Goal: Information Seeking & Learning: Learn about a topic

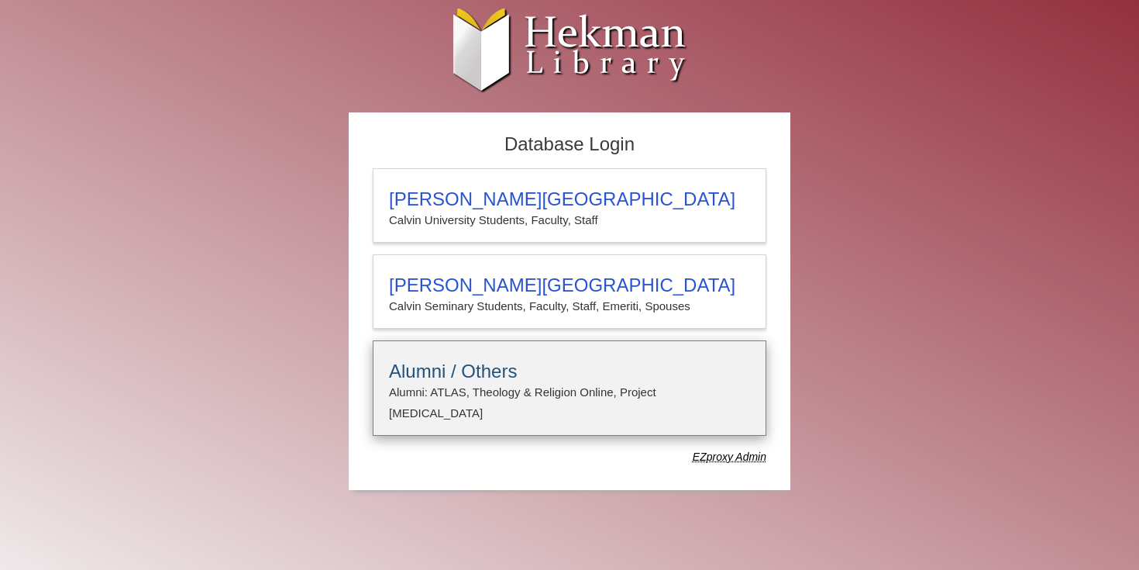
click at [484, 363] on h3 "Alumni / Others" at bounding box center [569, 371] width 361 height 22
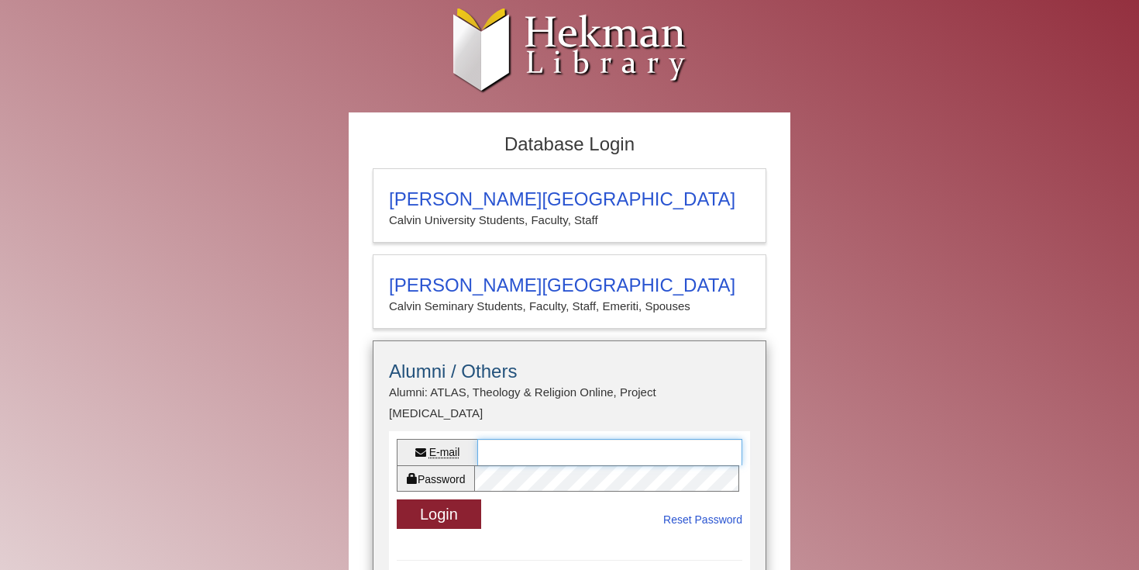
click at [521, 439] on input "E-mail" at bounding box center [609, 452] width 265 height 26
type input "**********"
click at [677, 510] on link "Reset Password" at bounding box center [702, 519] width 79 height 19
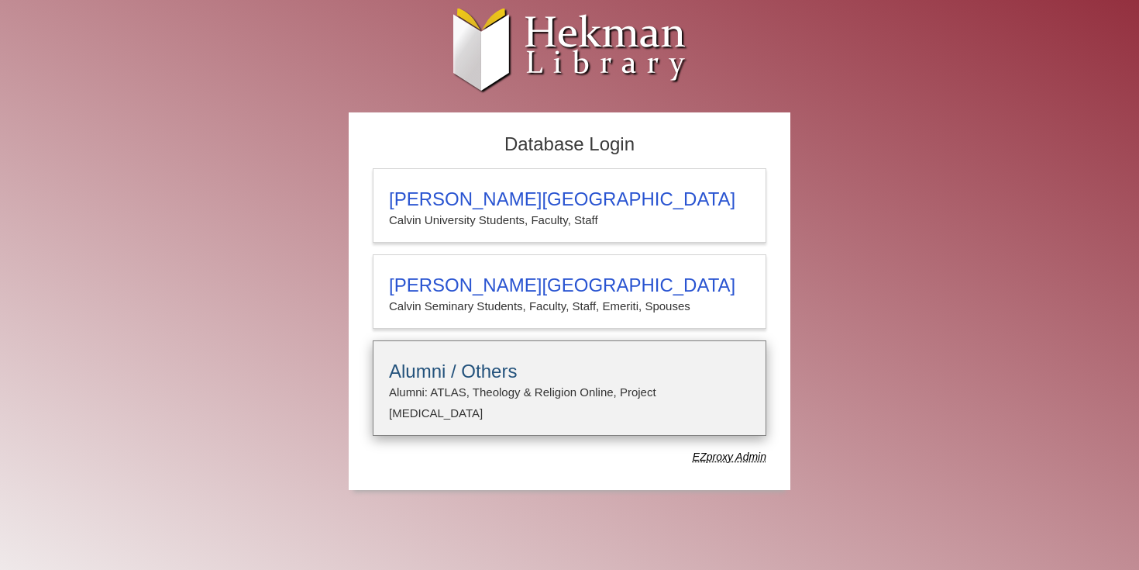
click at [544, 368] on h3 "Alumni / Others" at bounding box center [569, 371] width 361 height 22
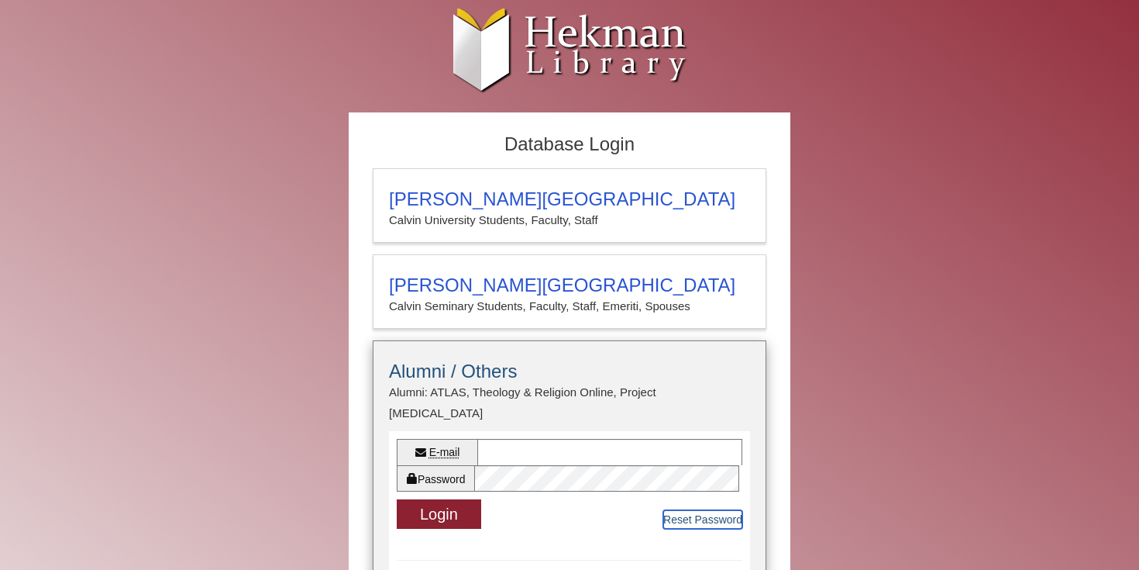
click at [672, 510] on link "Reset Password" at bounding box center [702, 519] width 79 height 19
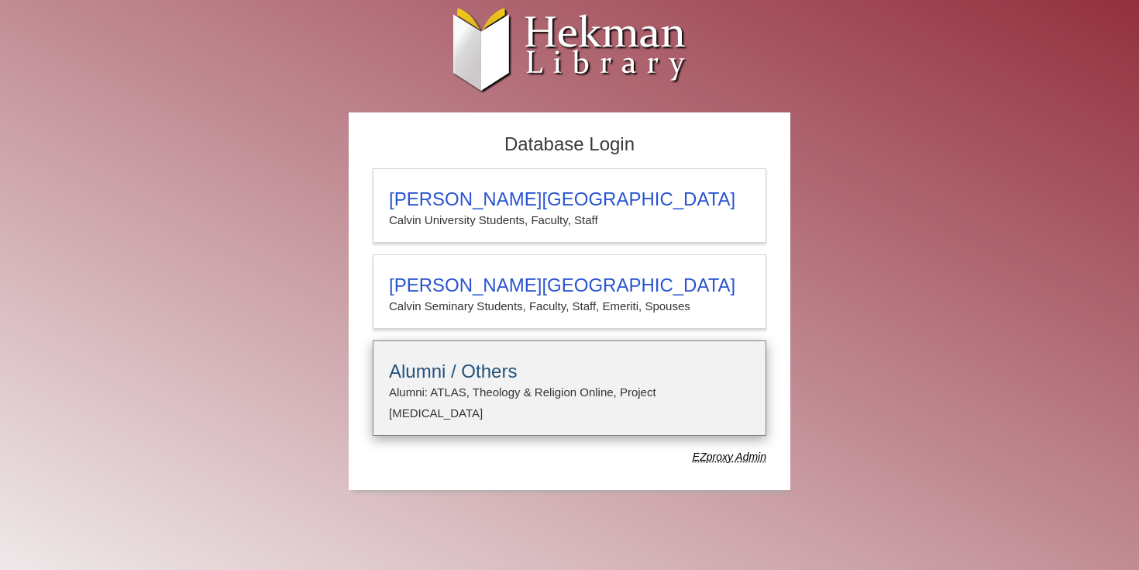
click at [637, 363] on h3 "Alumni / Others" at bounding box center [569, 371] width 361 height 22
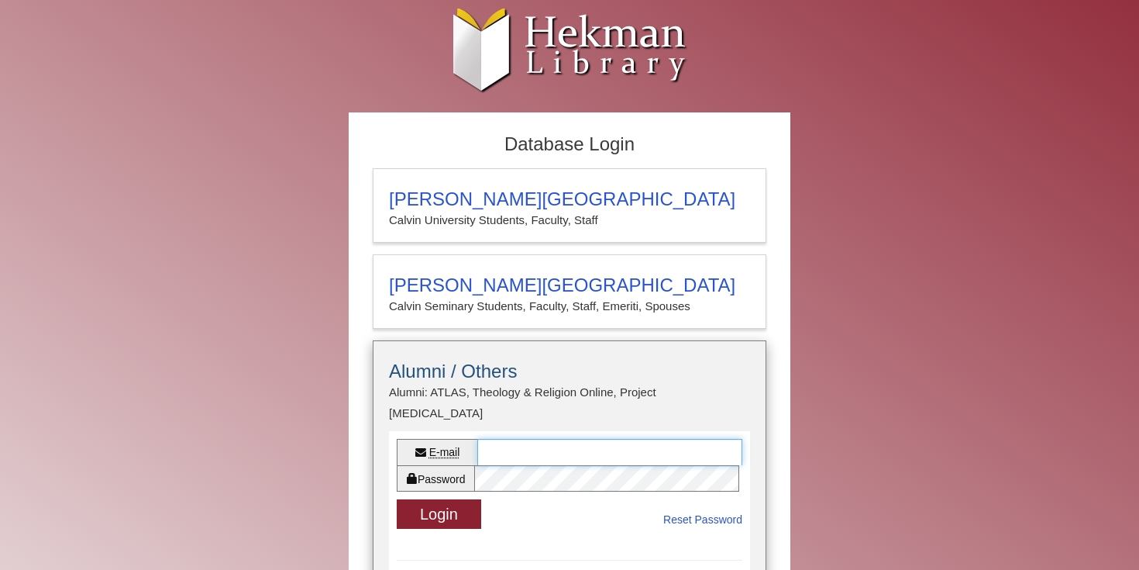
click at [581, 439] on input "E-mail" at bounding box center [609, 452] width 265 height 26
type input "**********"
click at [459, 501] on button "Login" at bounding box center [439, 514] width 84 height 30
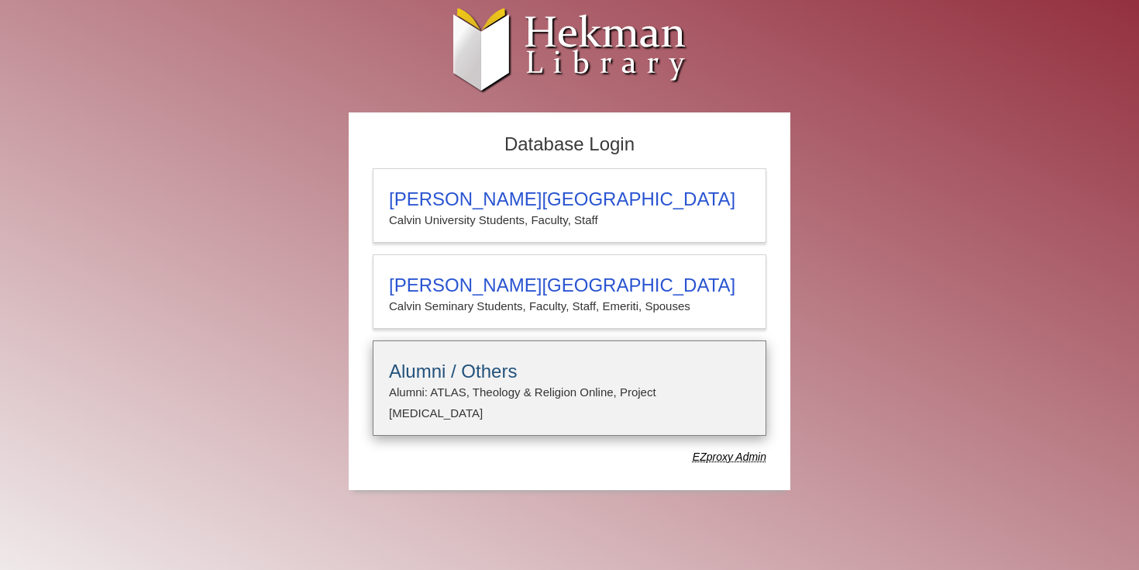
click at [510, 374] on h3 "Alumni / Others" at bounding box center [569, 371] width 361 height 22
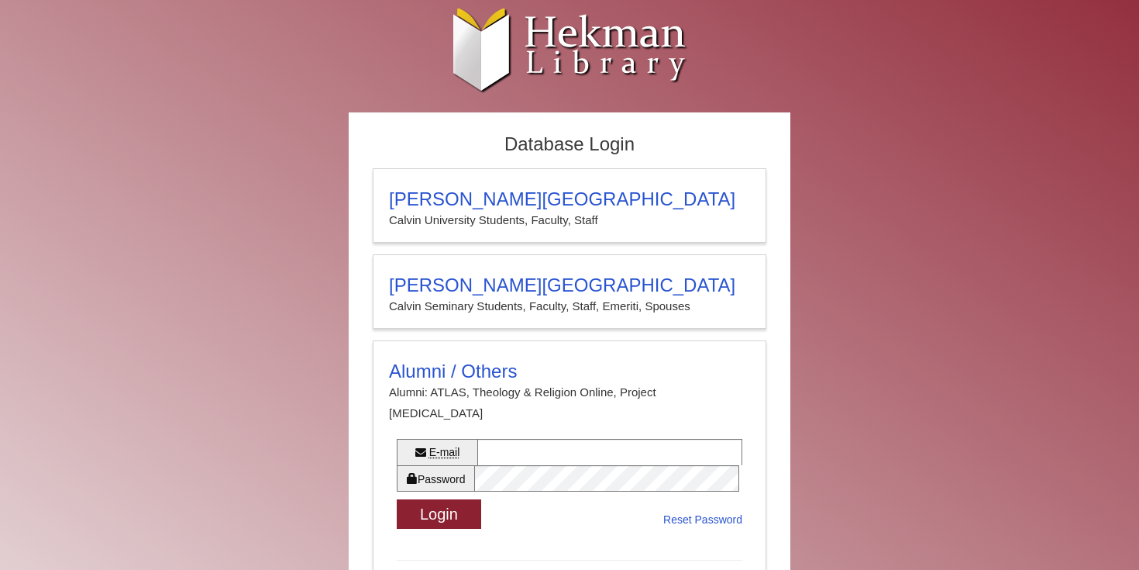
click at [915, 351] on div "Database Login Calvin University Calvin University Students, Faculty, Staff Cal…" at bounding box center [570, 449] width 930 height 675
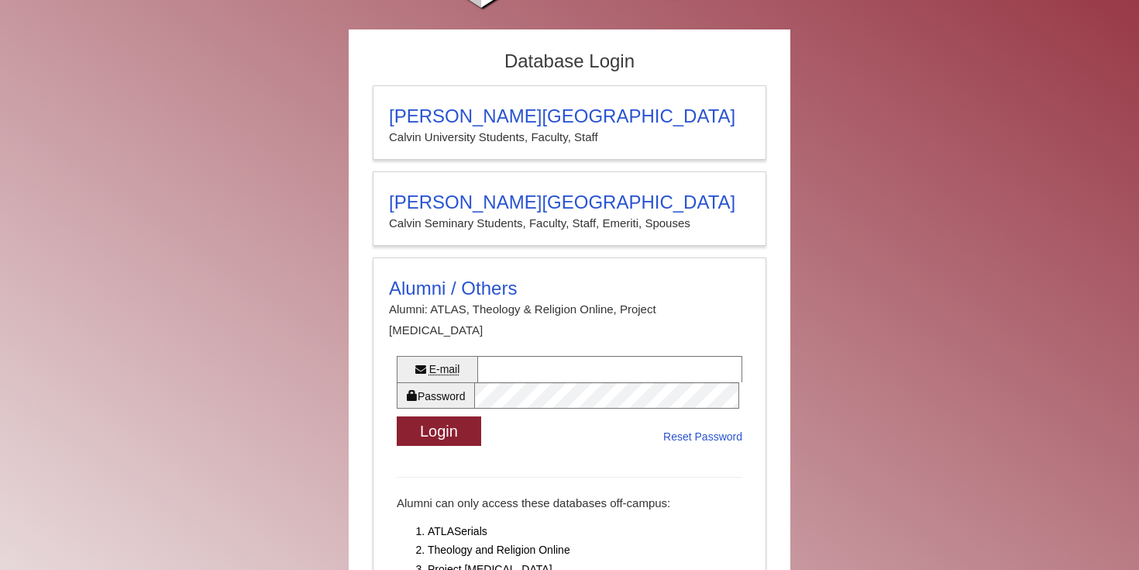
scroll to position [81, 0]
